Goal: Contribute content: Contribute content

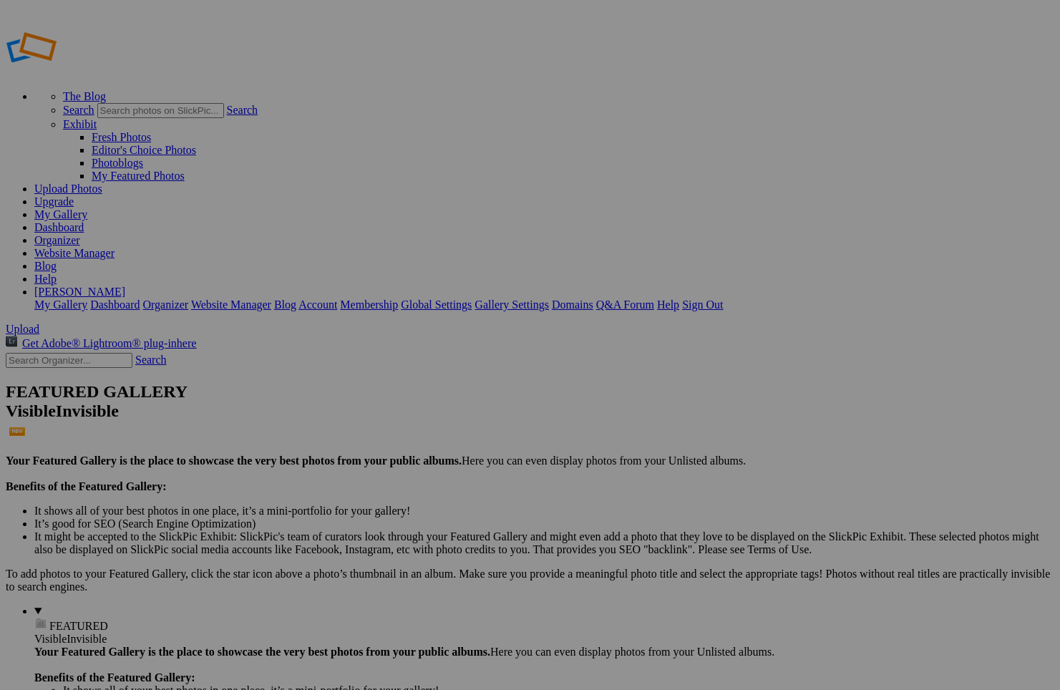
click at [341, 392] on span at bounding box center [341, 398] width 0 height 12
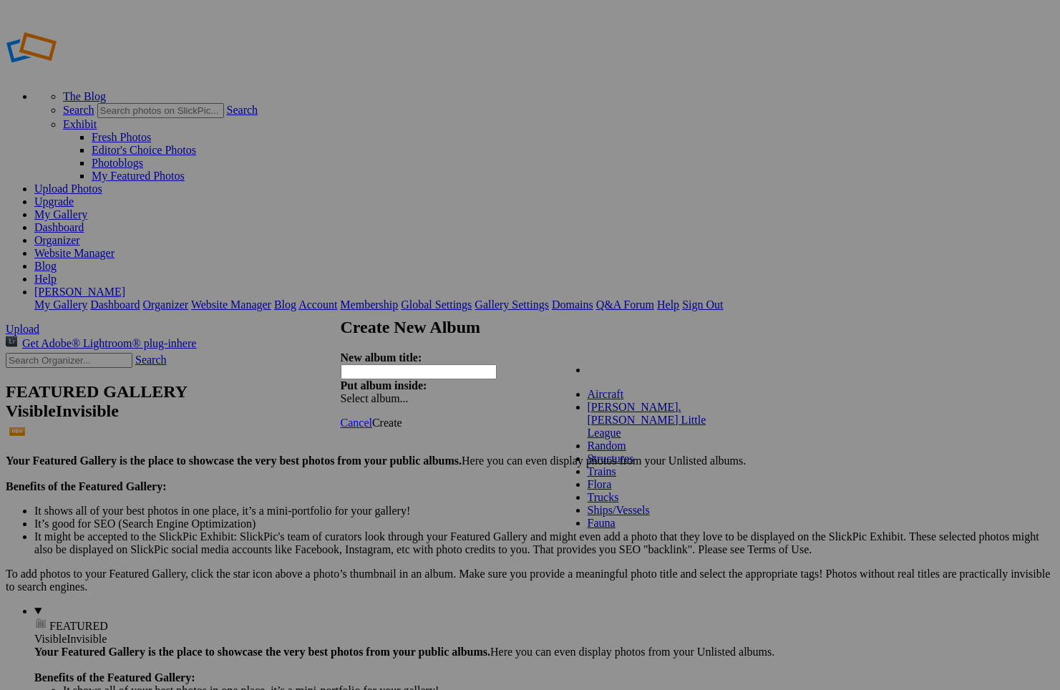
click at [591, 503] on link "Trucks" at bounding box center [603, 497] width 31 height 12
click at [462, 364] on input "text" at bounding box center [419, 371] width 156 height 15
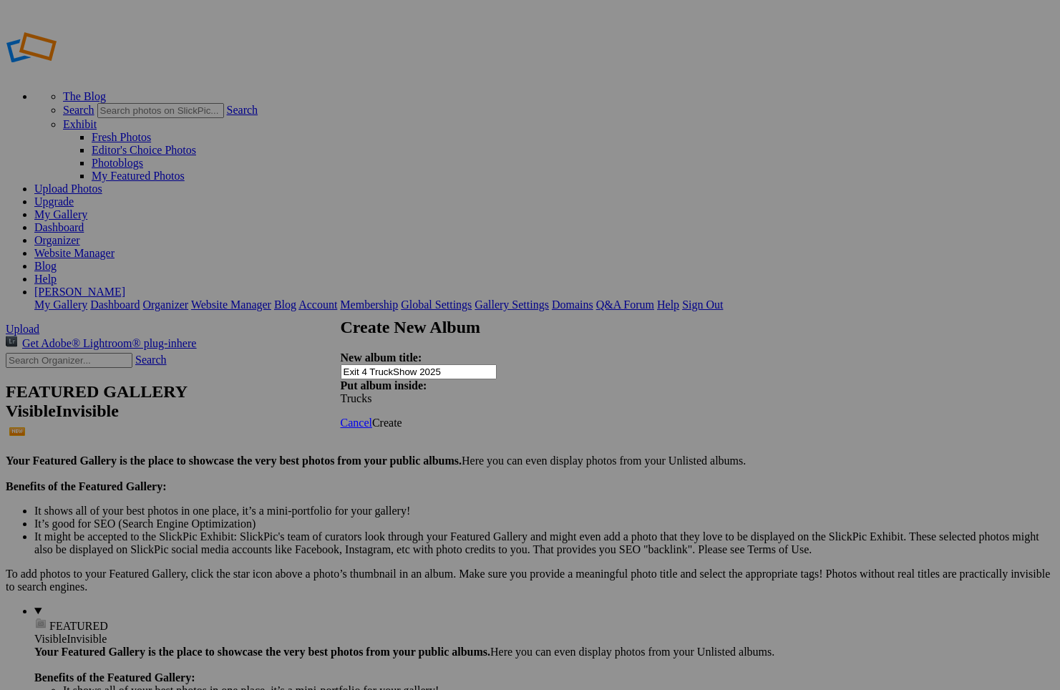
type input "Exit 4 TruckShow 2025"
click at [402, 417] on span "Create" at bounding box center [387, 423] width 30 height 12
click at [87, 208] on link "My Gallery" at bounding box center [60, 214] width 53 height 12
